Goal: Information Seeking & Learning: Learn about a topic

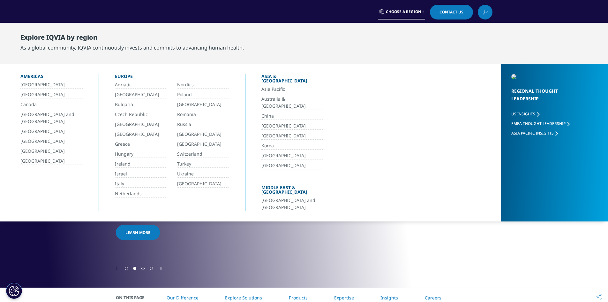
click at [48, 116] on link "[GEOGRAPHIC_DATA] and [GEOGRAPHIC_DATA]" at bounding box center [51, 118] width 62 height 14
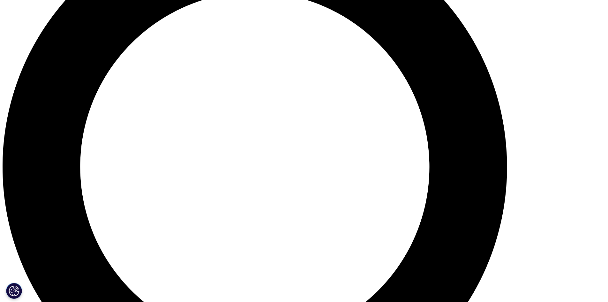
scroll to position [766, 0]
